Goal: Communication & Community: Answer question/provide support

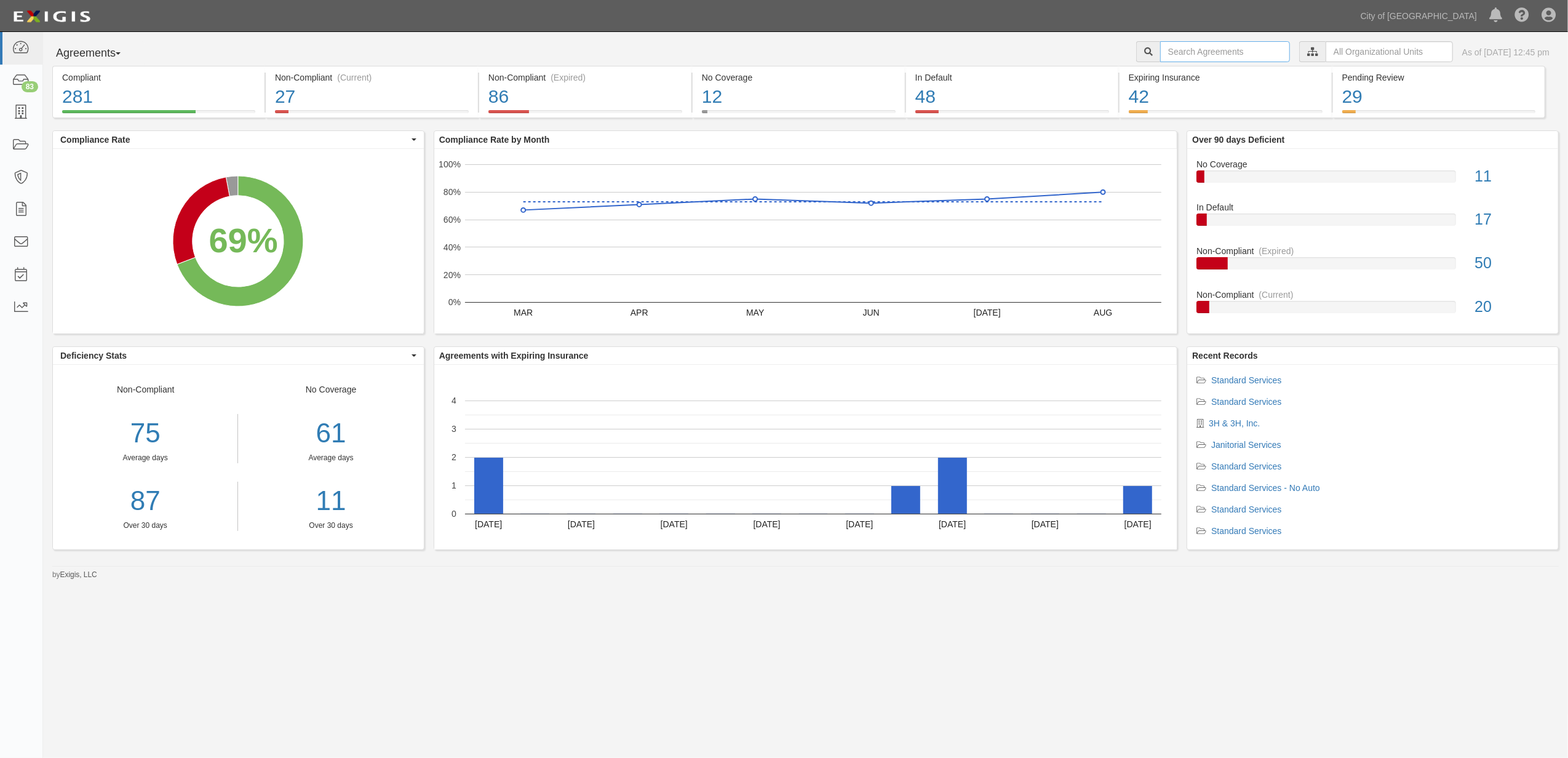
click at [1193, 54] on input "text" at bounding box center [1225, 51] width 130 height 21
paste input "159584"
type input "159584"
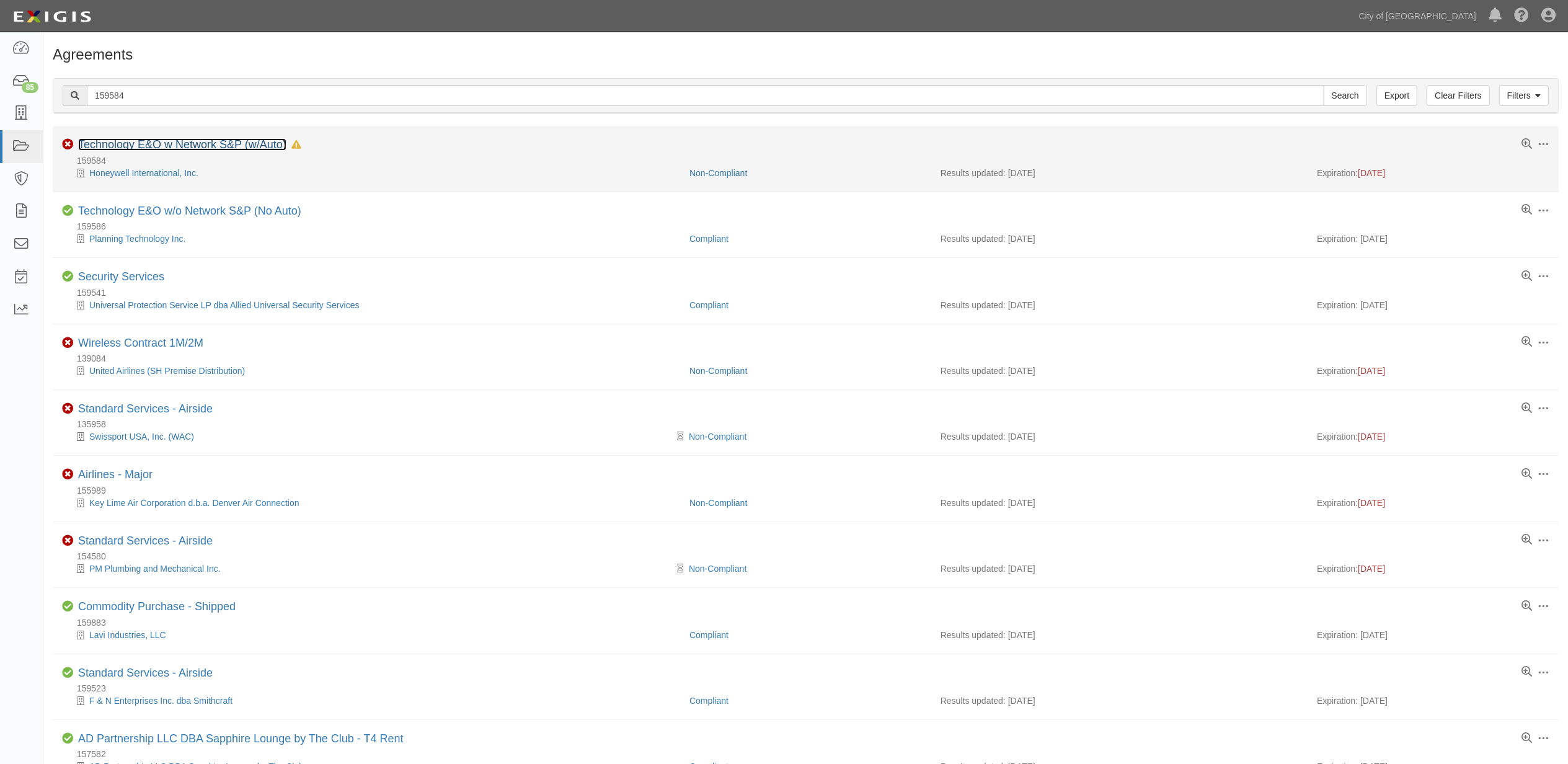
click at [202, 145] on link "Technology E&O w Network S&P (w/Auto)" at bounding box center [182, 145] width 208 height 12
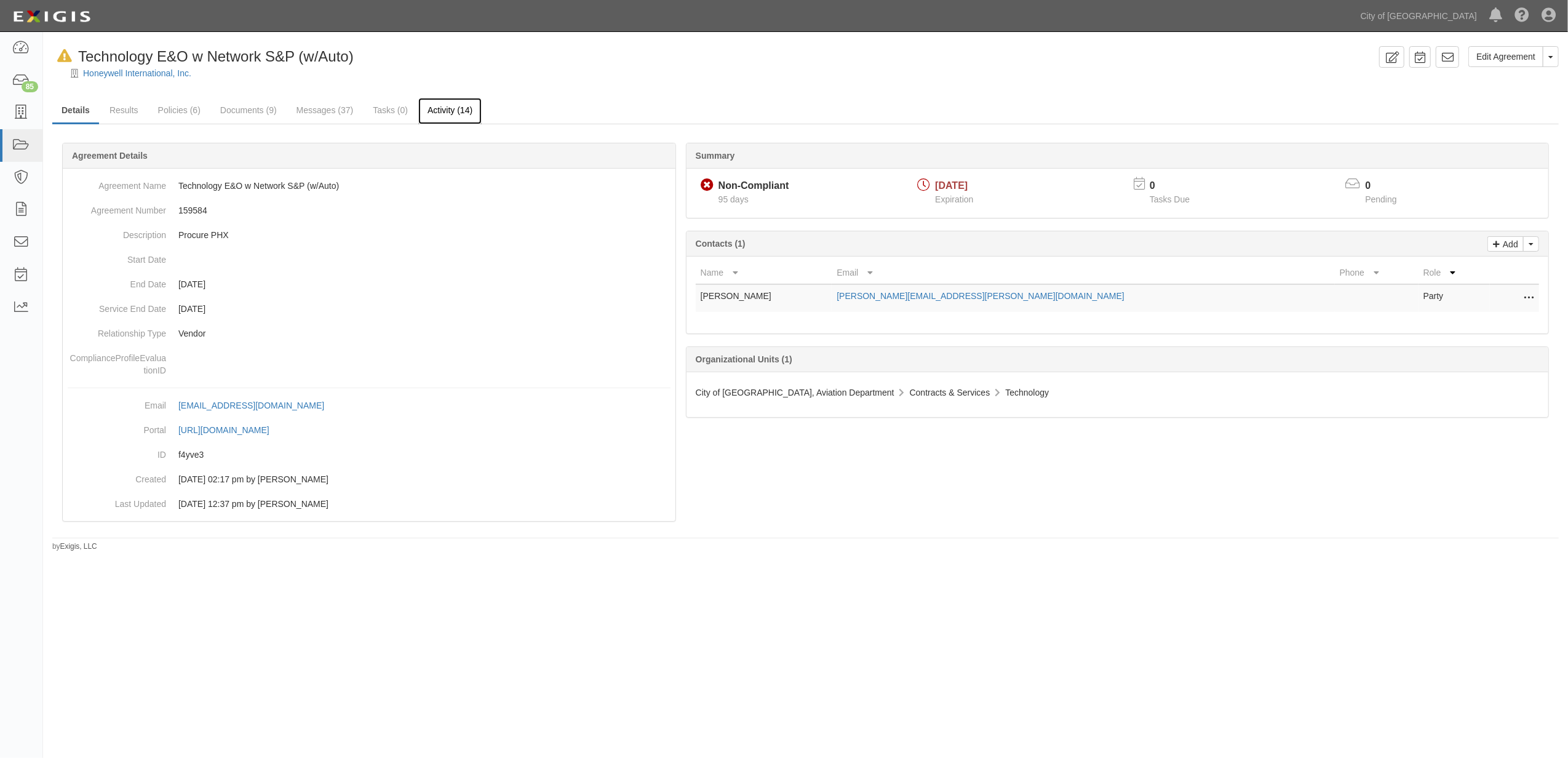
click at [458, 114] on link "Activity (14)" at bounding box center [450, 111] width 64 height 27
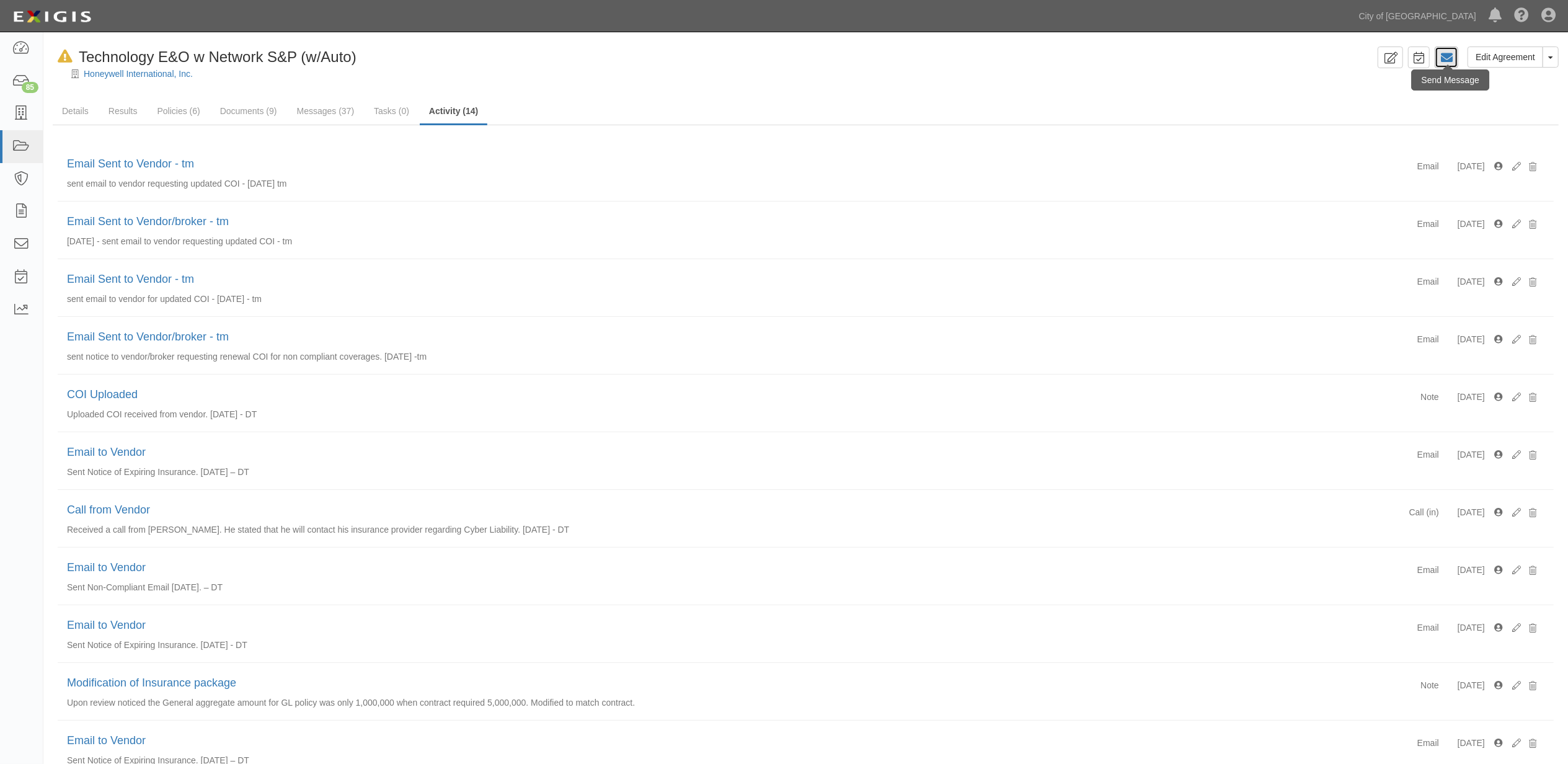
click at [1437, 62] on link at bounding box center [1446, 57] width 23 height 21
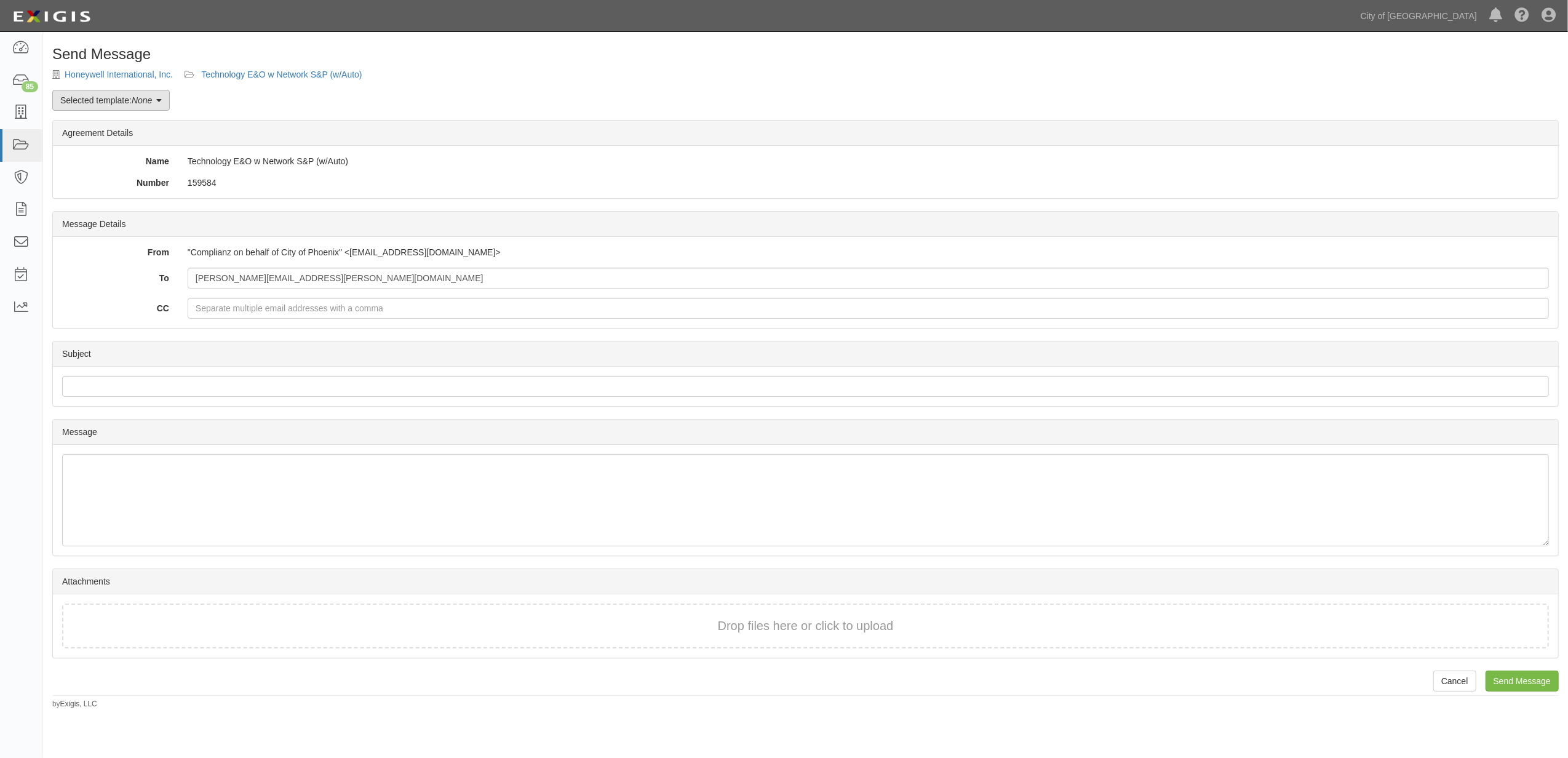
click at [162, 101] on icon at bounding box center [159, 101] width 5 height 9
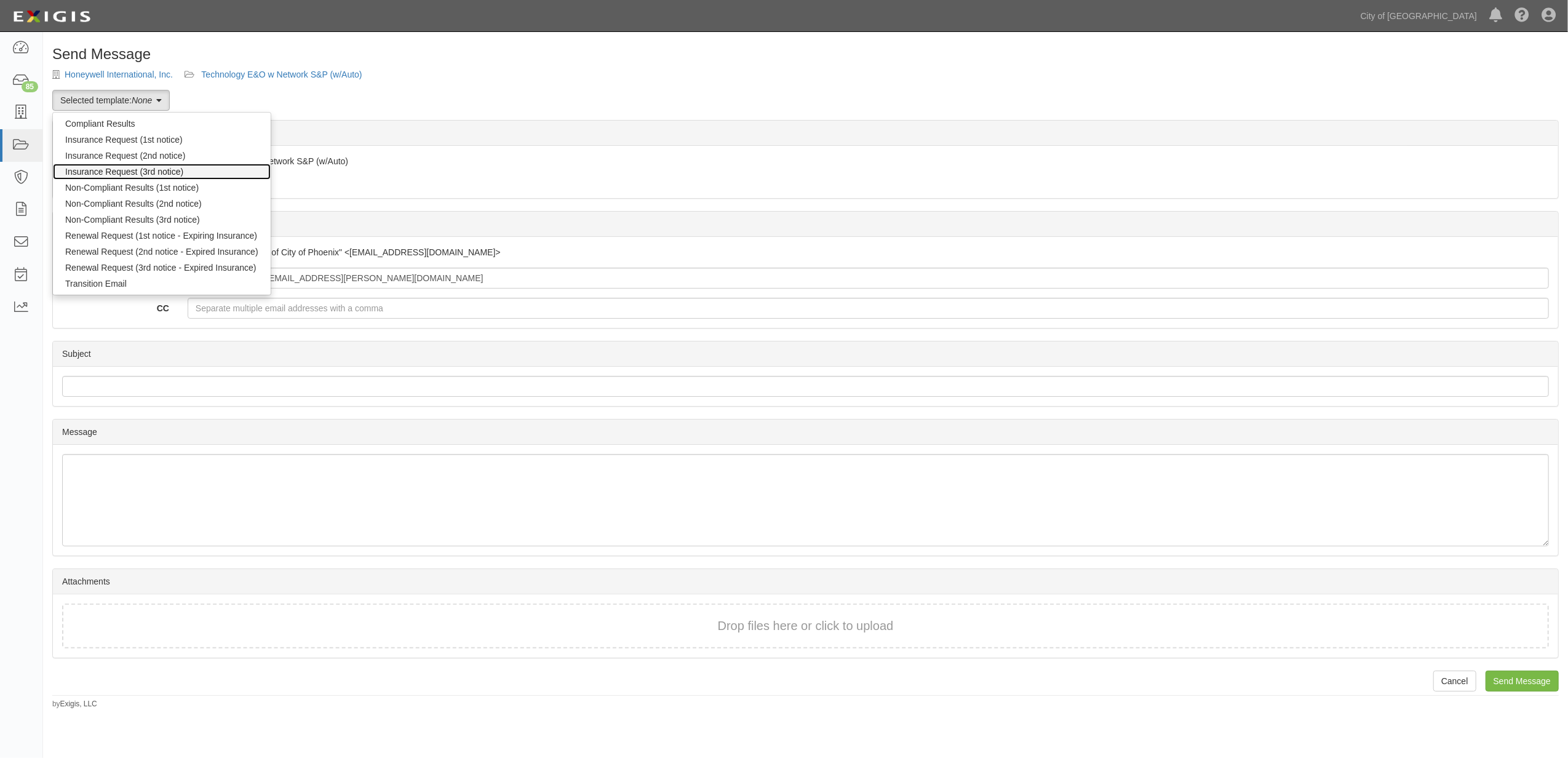
click at [156, 174] on link "Insurance Request (3rd notice)" at bounding box center [161, 171] width 217 height 16
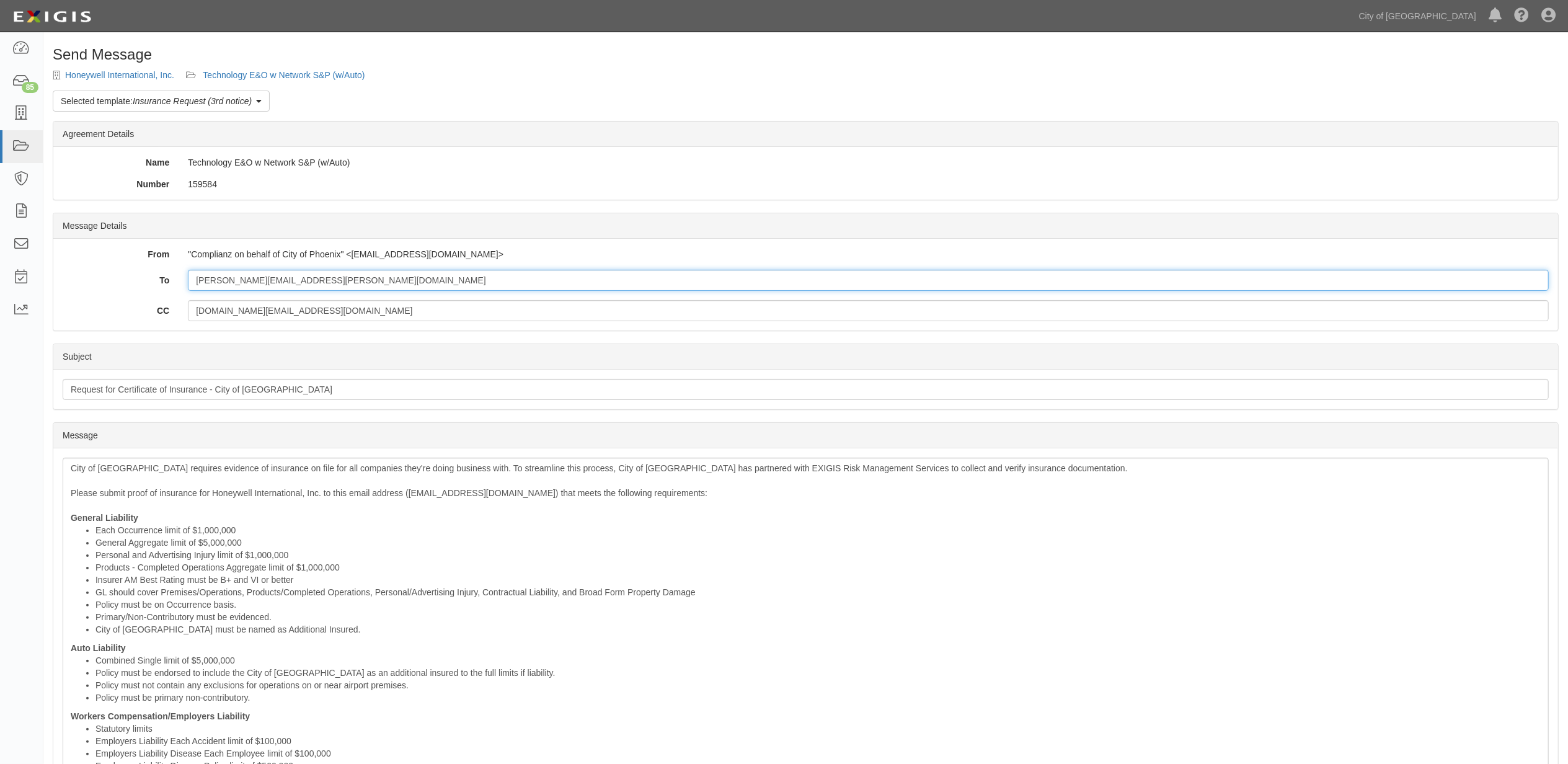
drag, startPoint x: 358, startPoint y: 284, endPoint x: 84, endPoint y: 274, distance: 274.2
click at [84, 274] on div "To Alan.buchanan@honeywell.com" at bounding box center [805, 280] width 1505 height 21
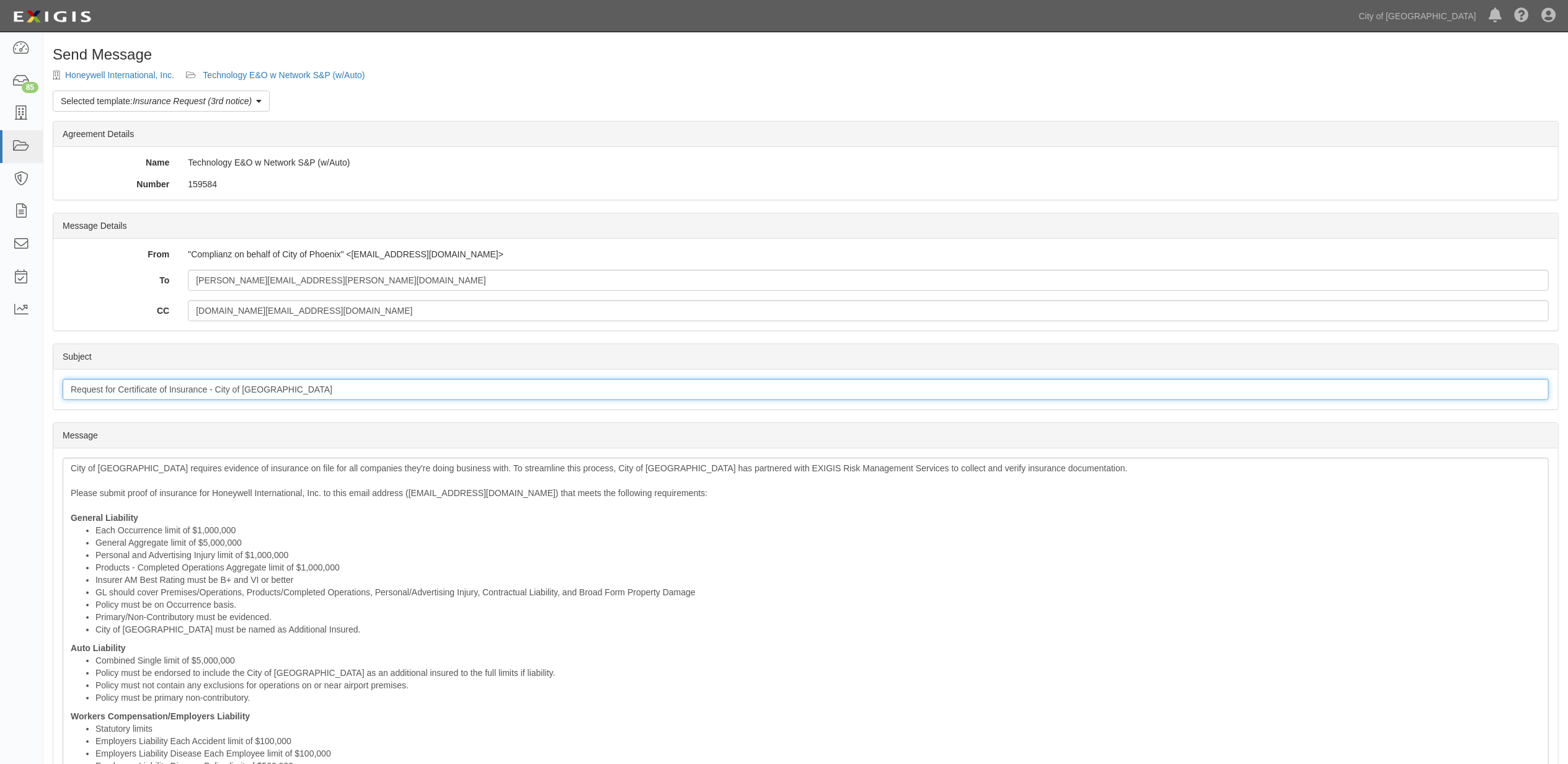
click at [316, 393] on input "Request for Certificate of Insurance - City of Phoenix" at bounding box center [806, 390] width 1486 height 21
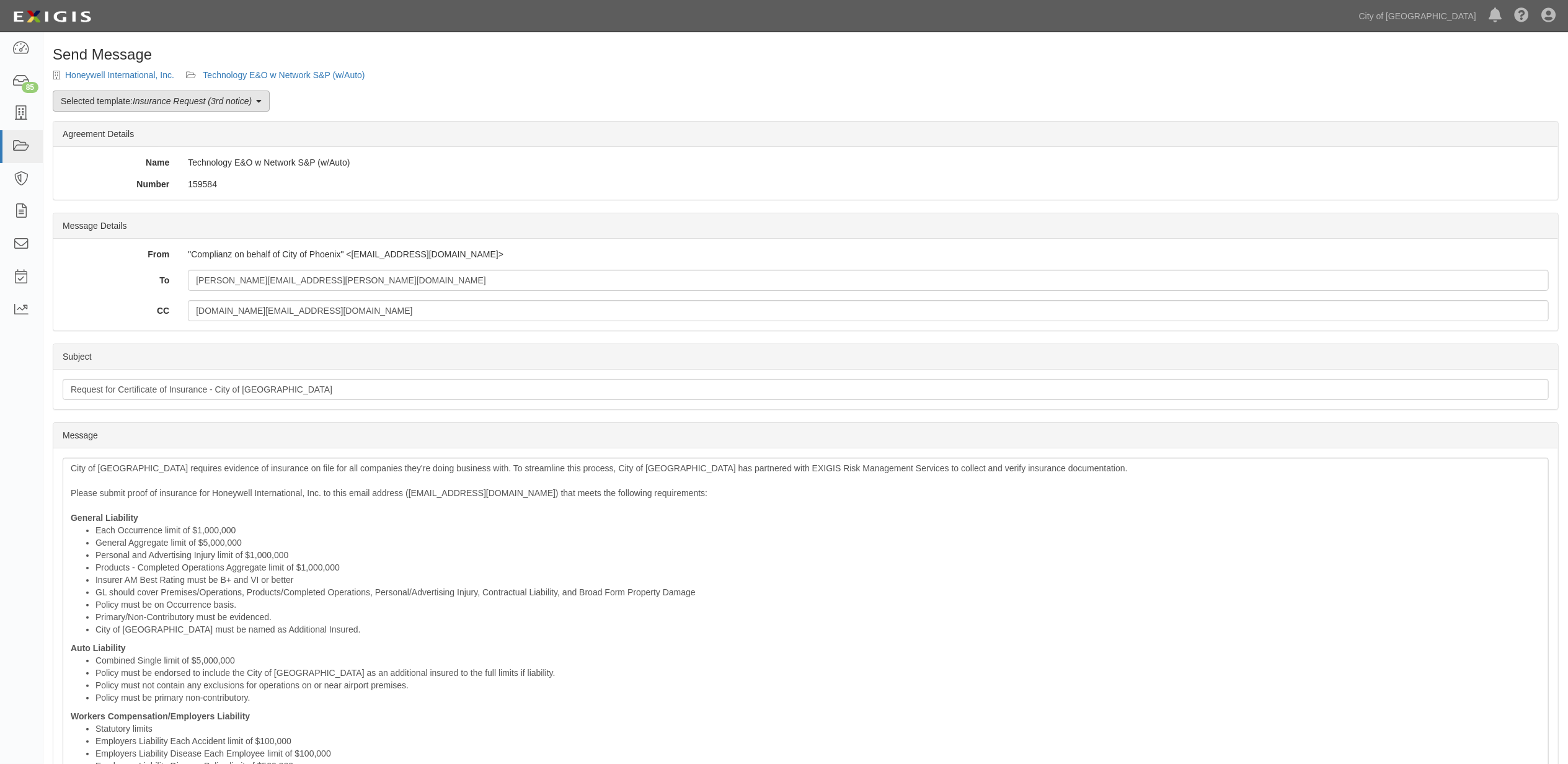
click at [186, 108] on link "Selected template: Insurance Request (3rd notice)" at bounding box center [161, 101] width 217 height 21
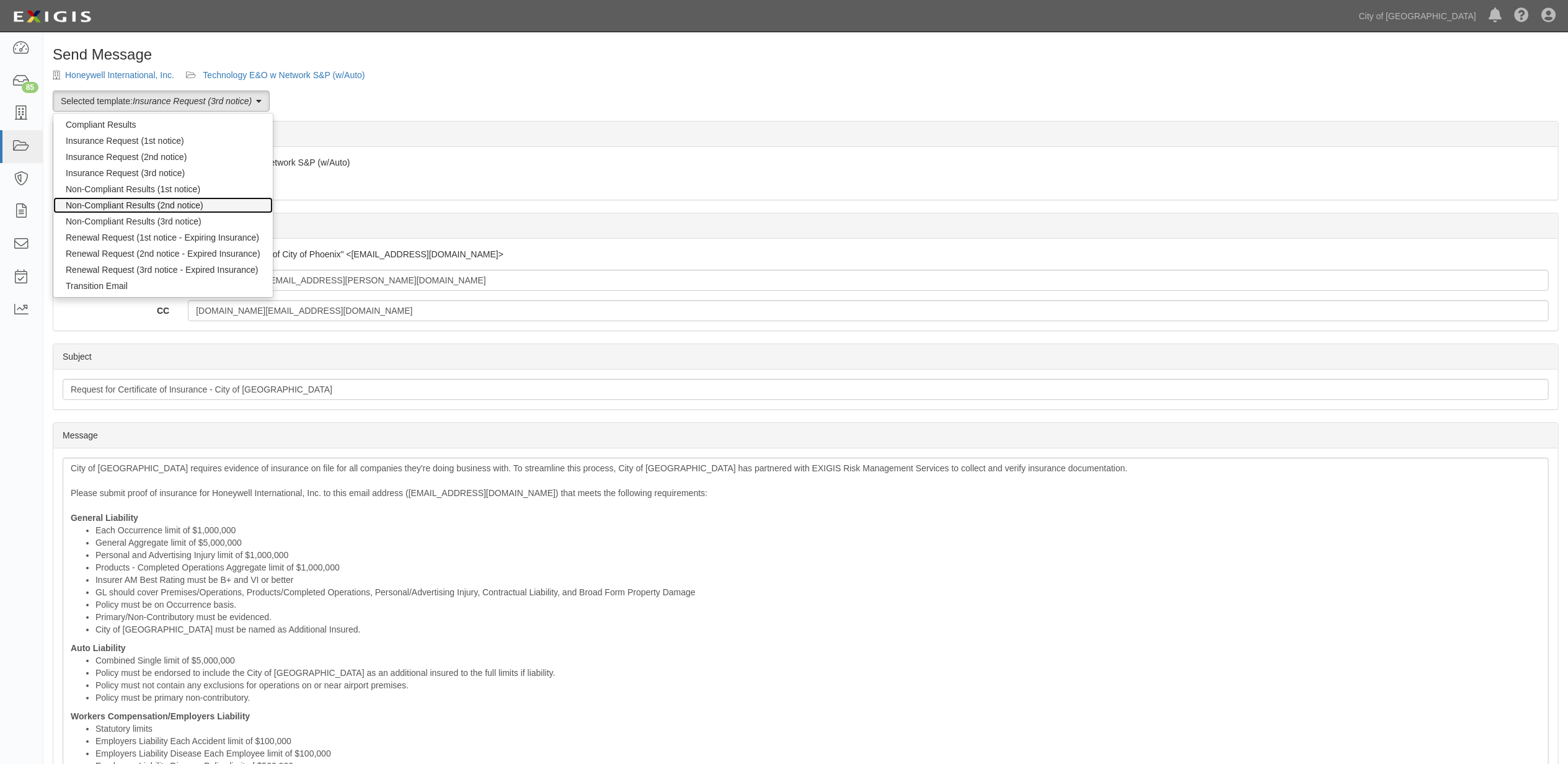
click at [192, 207] on link "Non-Compliant Results (2nd notice)" at bounding box center [163, 205] width 219 height 16
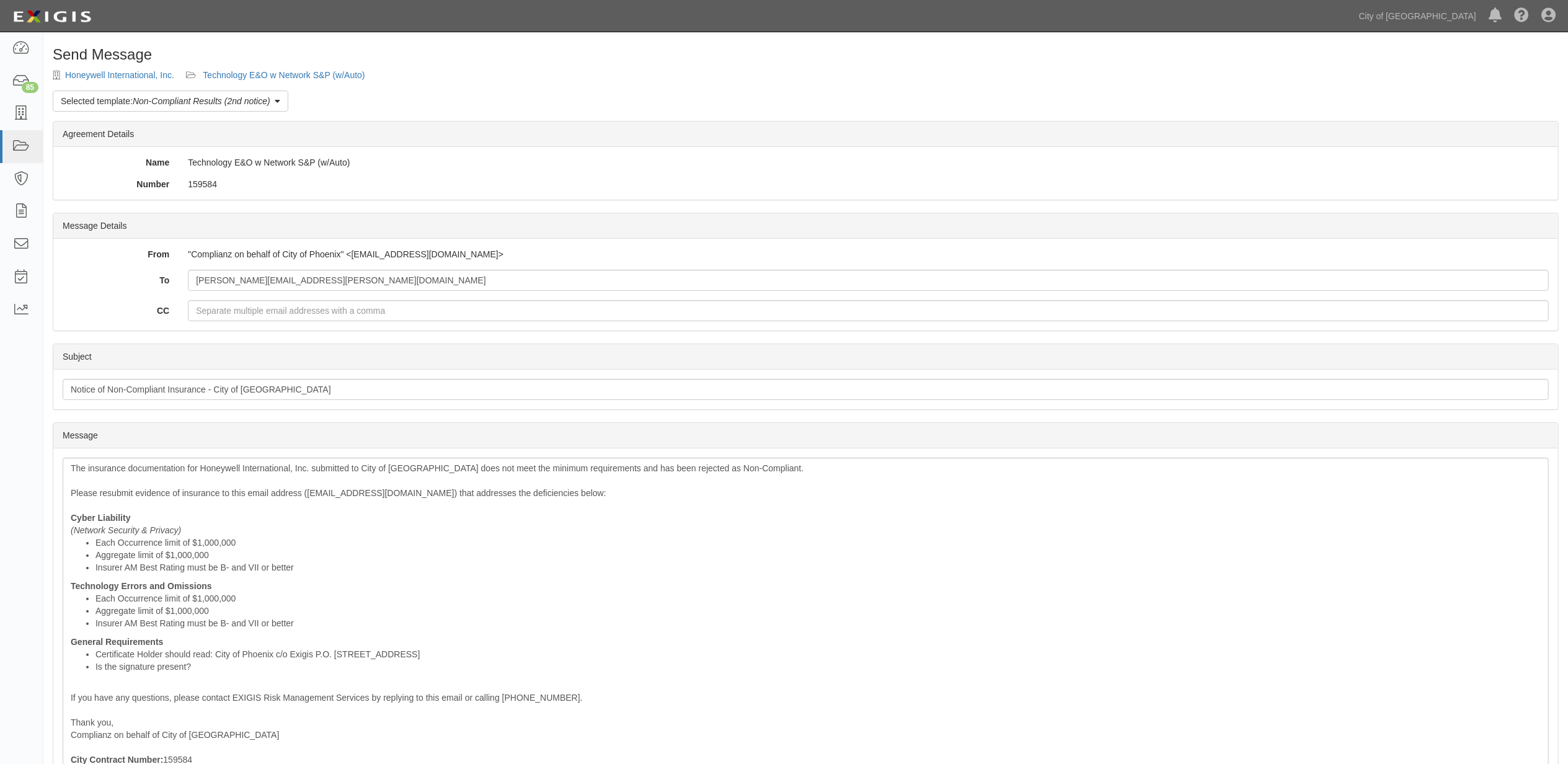
click at [221, 394] on input "Notice of Non-Compliant Insurance - City of [GEOGRAPHIC_DATA]" at bounding box center [806, 390] width 1486 height 21
click at [221, 394] on input "Notice of Non-Compliant Insurance - City of Phoenix" at bounding box center [806, 390] width 1486 height 21
click at [403, 665] on li "Is the signature present?" at bounding box center [818, 667] width 1445 height 12
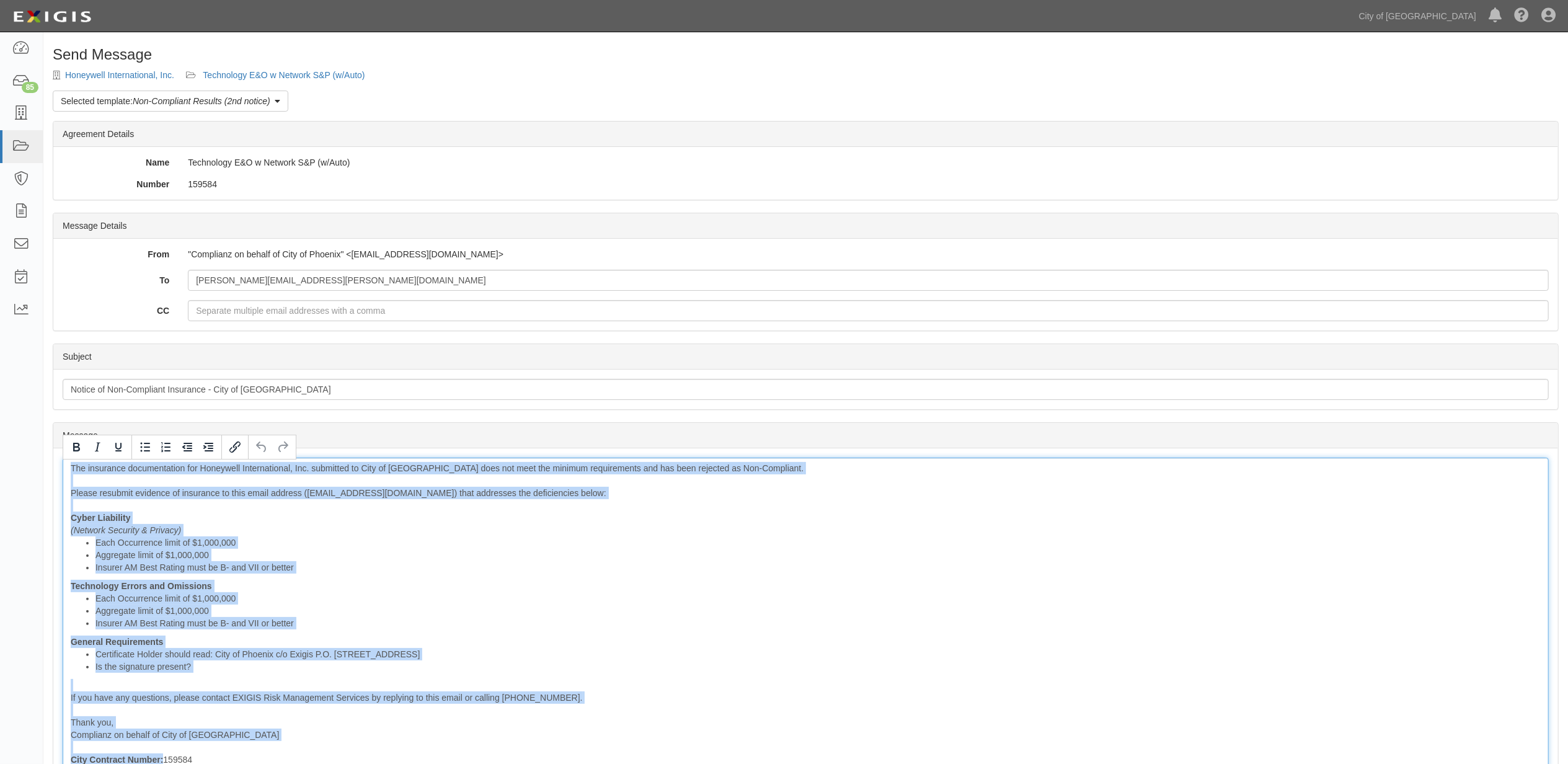
copy div "The insurance documentation for Honeywell International, Inc. submitted to City…"
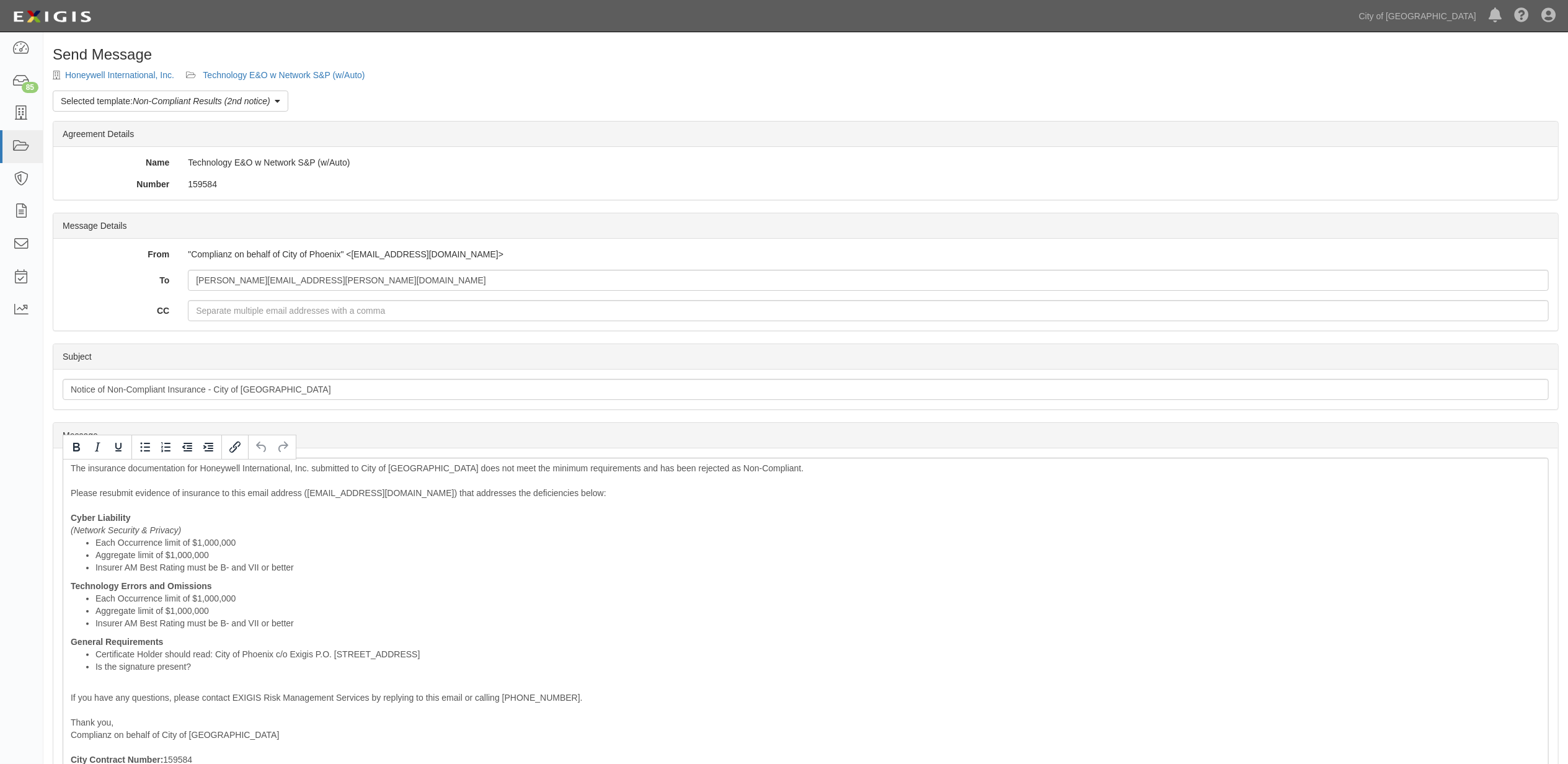
click at [321, 65] on div "Send Message Honeywell International, Inc. Technology E&O w Network S&P (w/Auto…" at bounding box center [806, 490] width 1525 height 888
click at [320, 70] on link "Technology E&O w Network S&P (w/Auto)" at bounding box center [283, 75] width 162 height 10
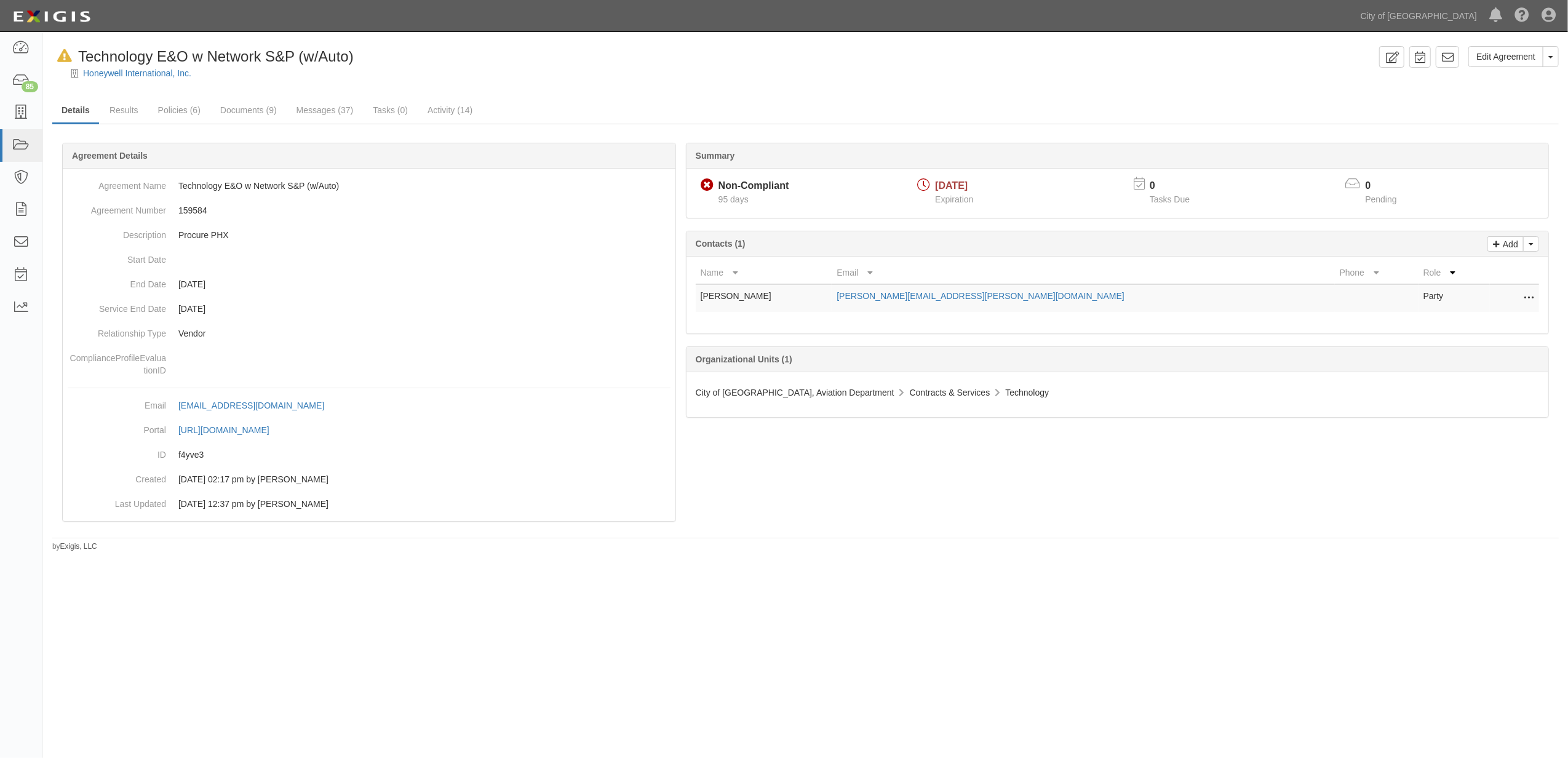
click at [143, 80] on div at bounding box center [806, 83] width 1525 height 9
click at [146, 75] on link "Honeywell International, Inc." at bounding box center [137, 73] width 108 height 10
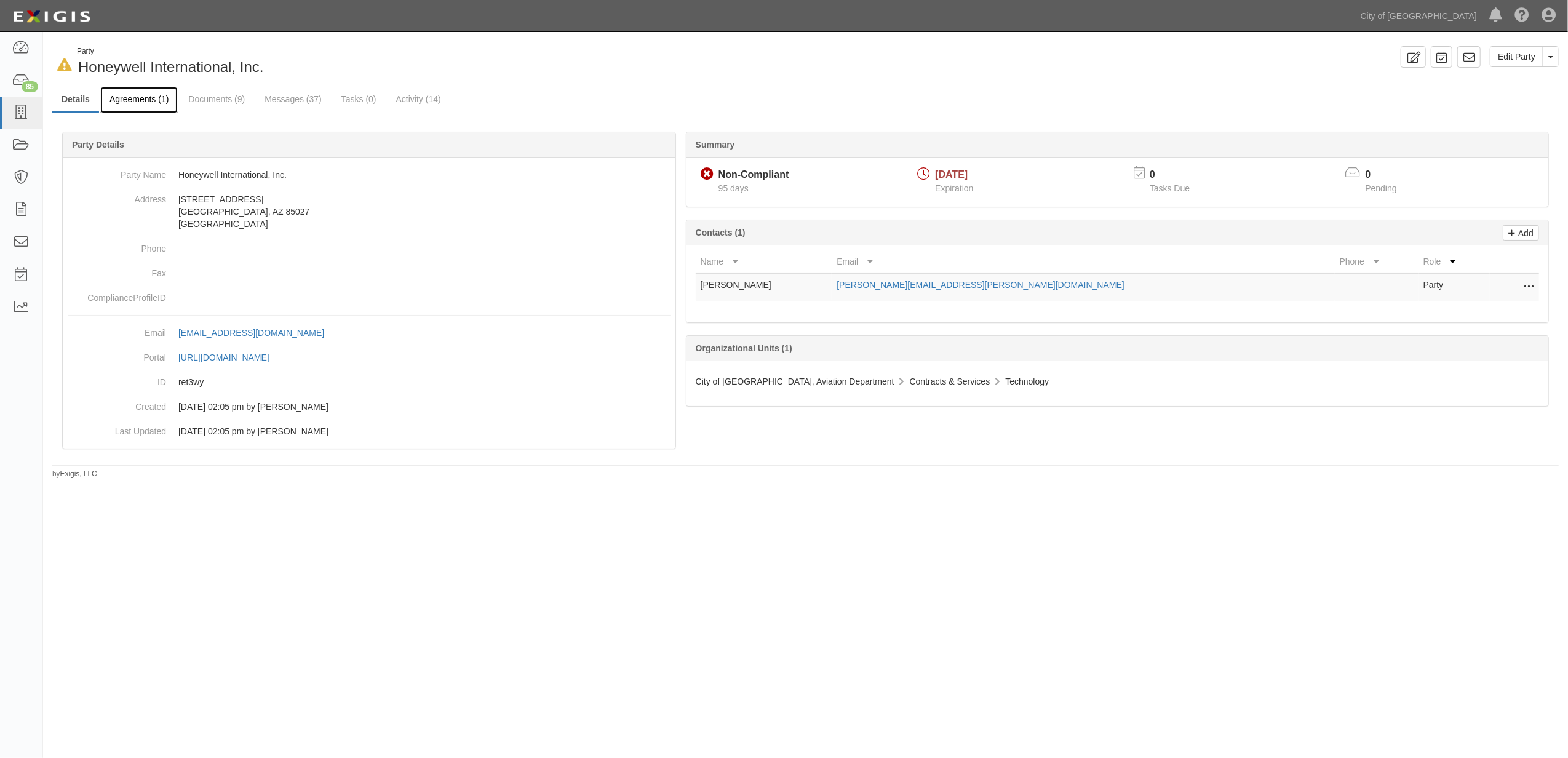
click at [114, 92] on link "Agreements (1)" at bounding box center [139, 100] width 77 height 27
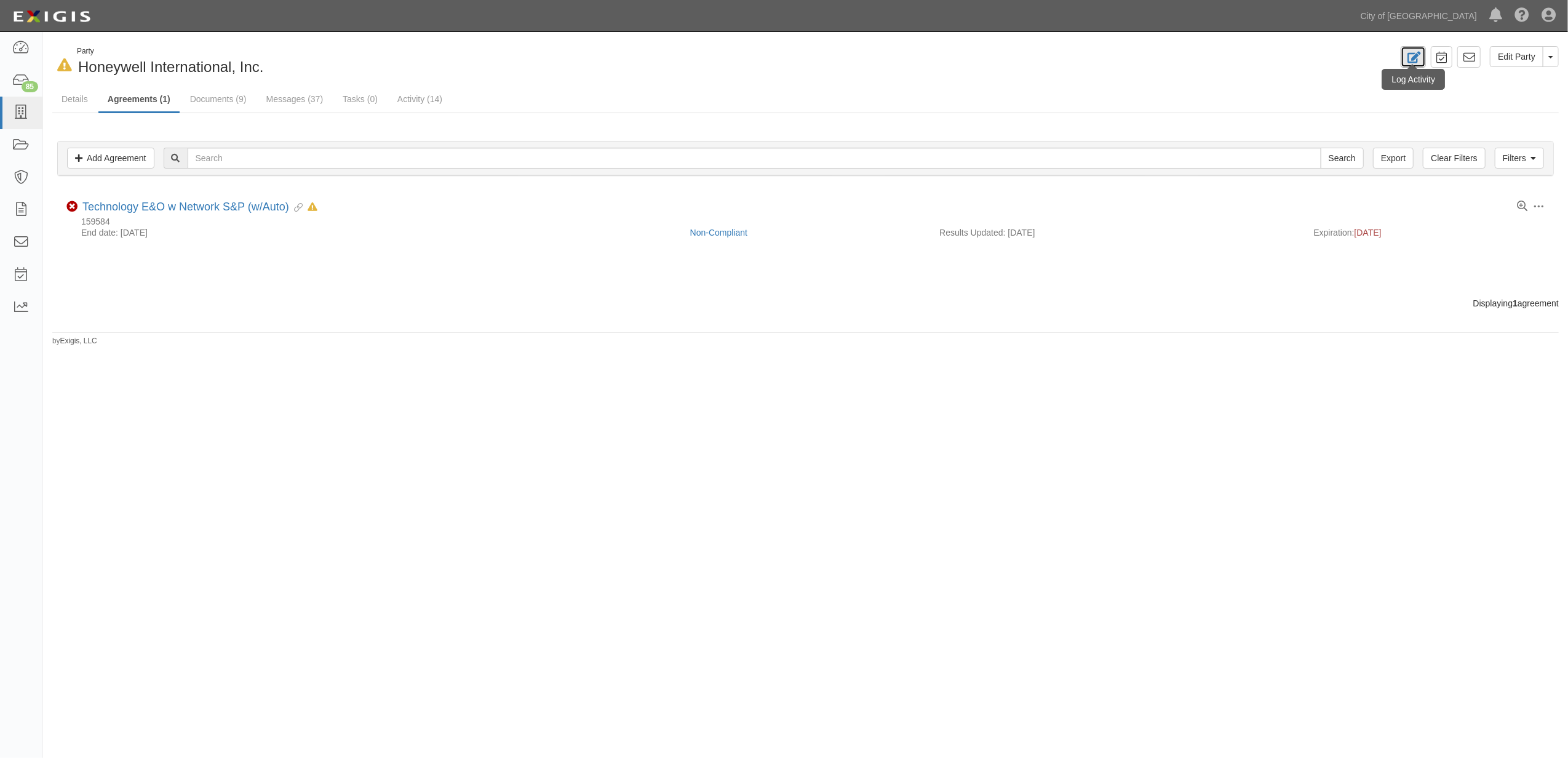
click at [1401, 57] on link at bounding box center [1413, 56] width 25 height 21
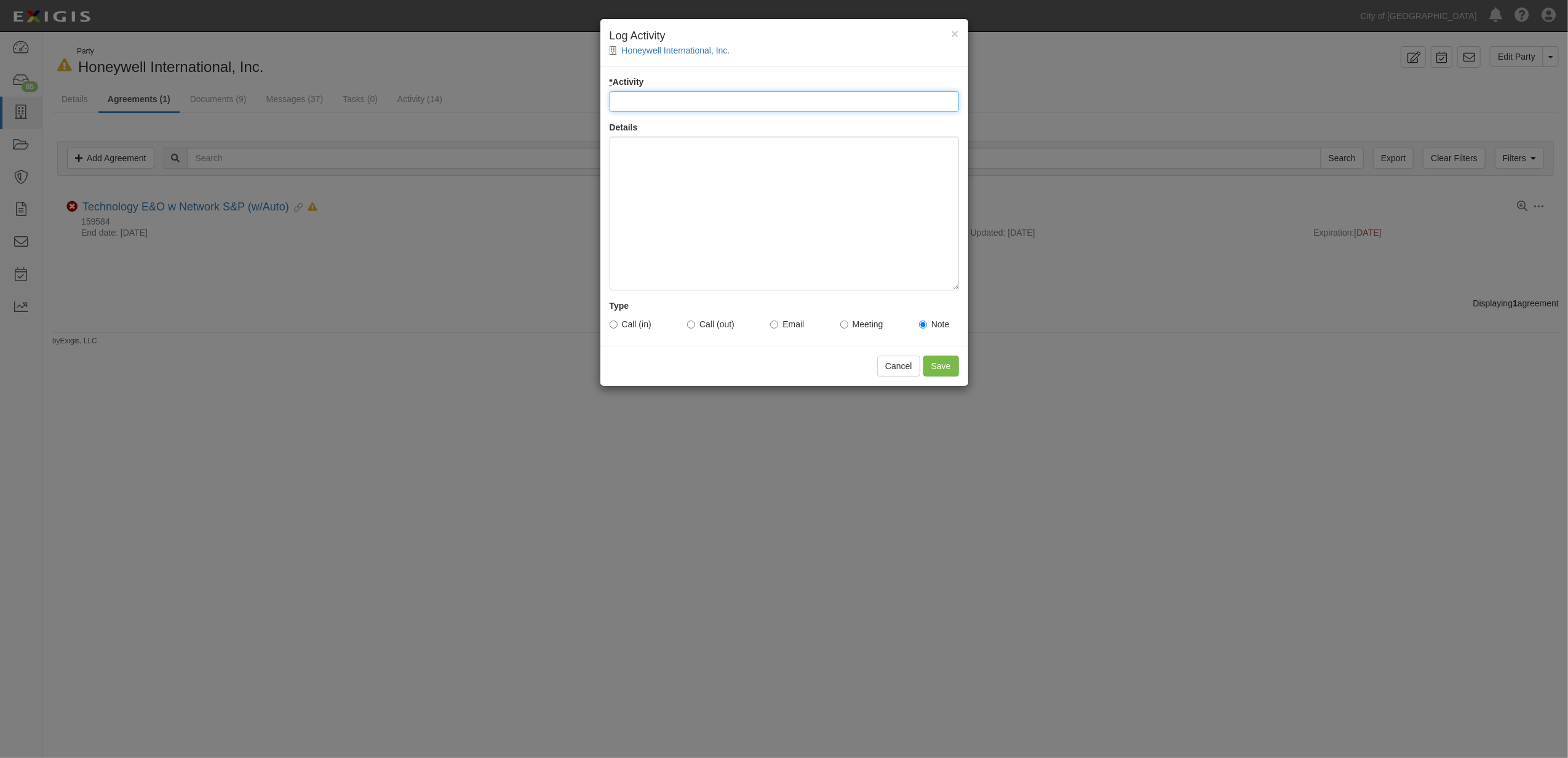
click at [709, 106] on input "* Activity" at bounding box center [784, 101] width 349 height 21
type input "Email Sent to Vendor - tm"
click at [713, 181] on div at bounding box center [784, 213] width 349 height 154
click at [771, 324] on input "Email" at bounding box center [774, 325] width 8 height 8
radio input "true"
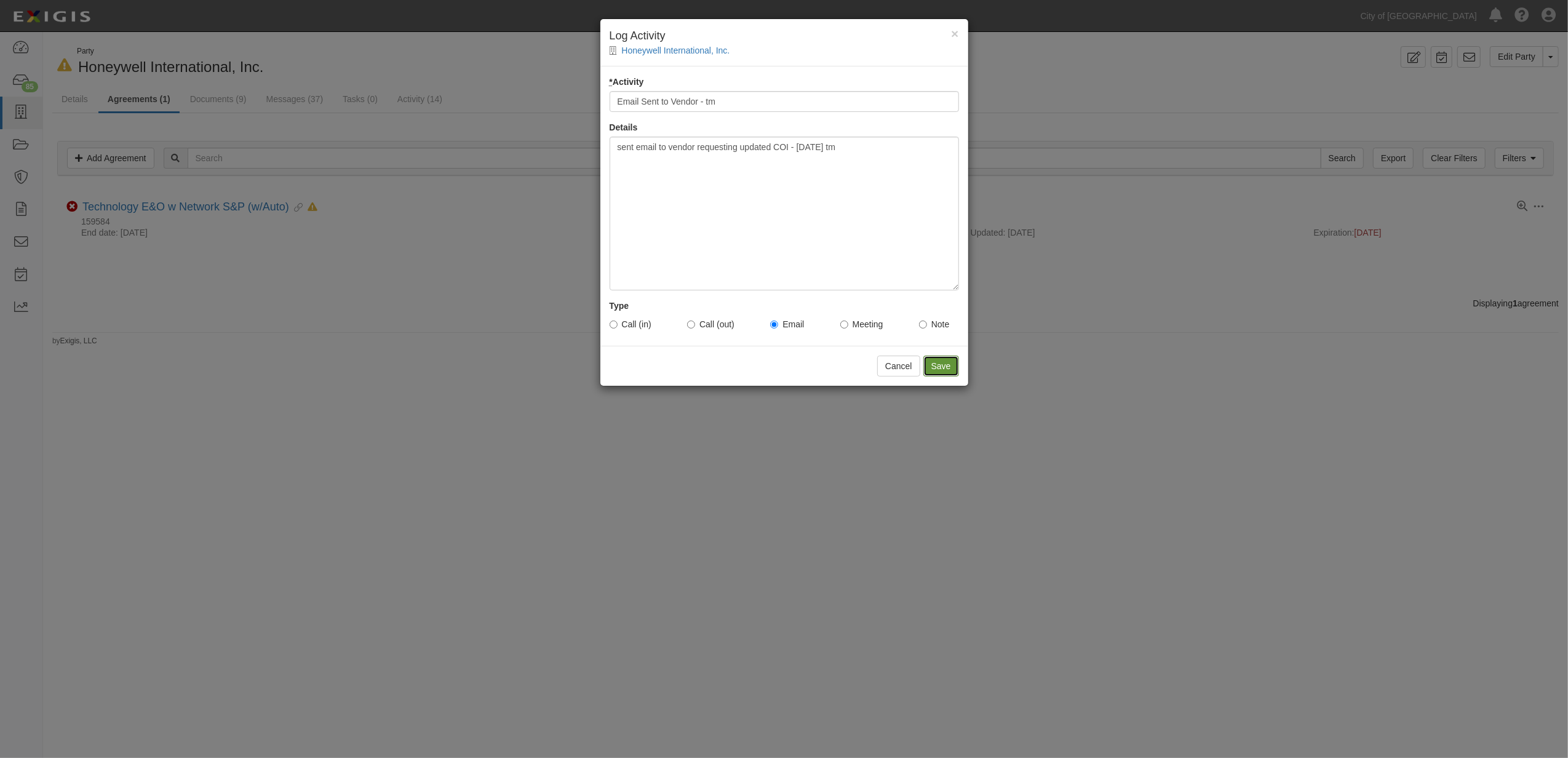
click at [943, 371] on input "Save" at bounding box center [941, 366] width 36 height 21
